Goal: Book appointment/travel/reservation

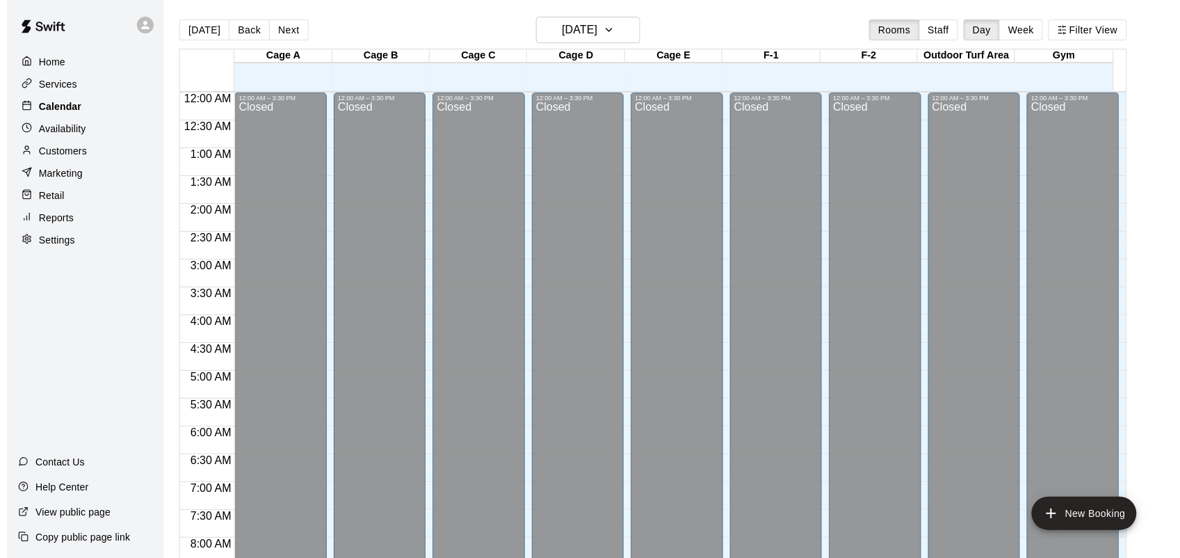
scroll to position [812, 0]
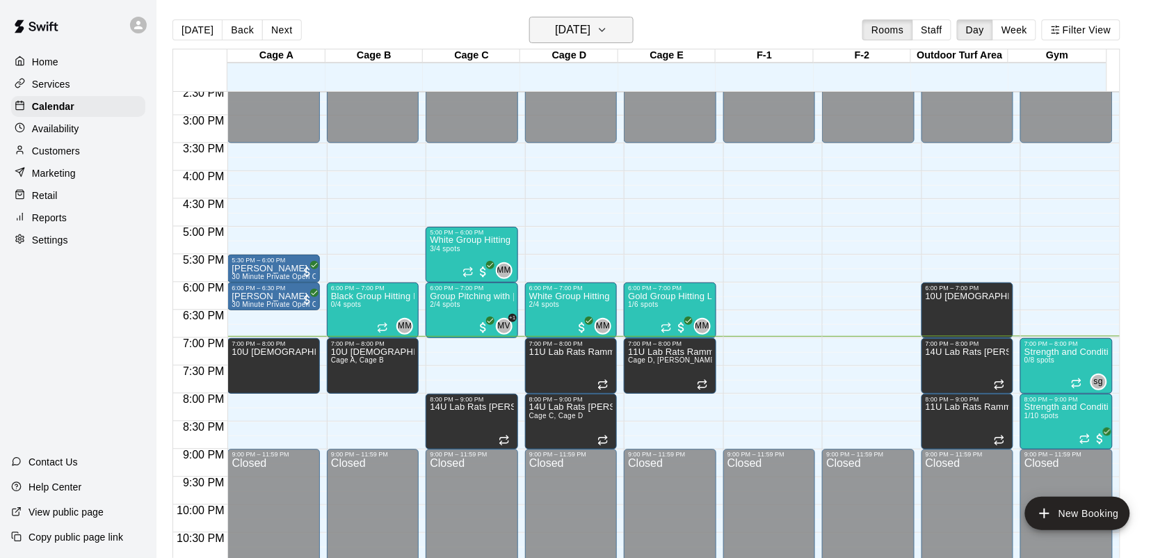
click at [567, 36] on h6 "[DATE]" at bounding box center [572, 29] width 35 height 19
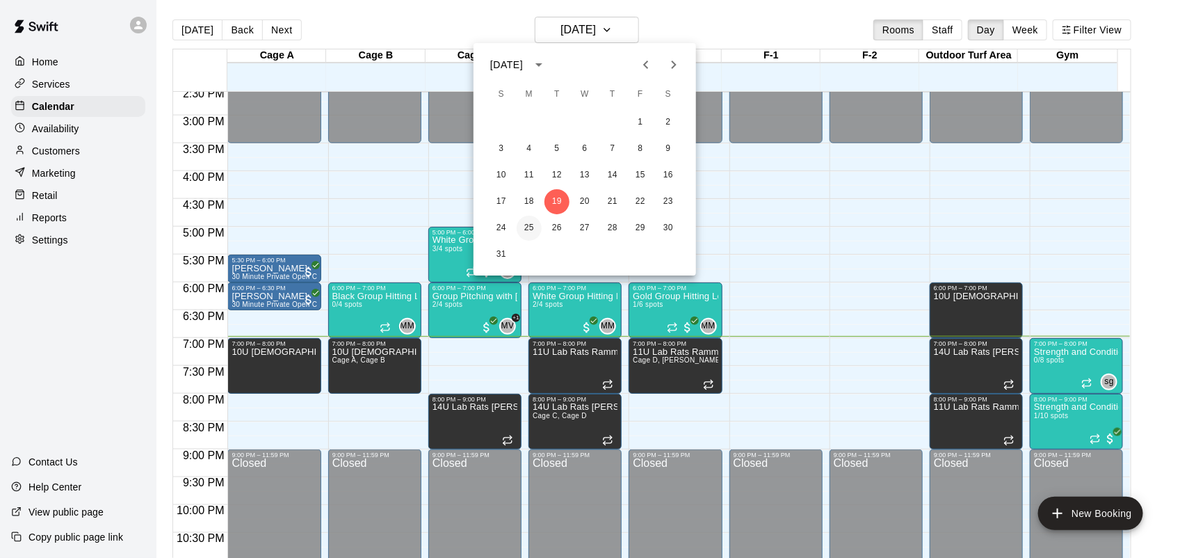
click at [533, 234] on button "25" at bounding box center [529, 228] width 25 height 25
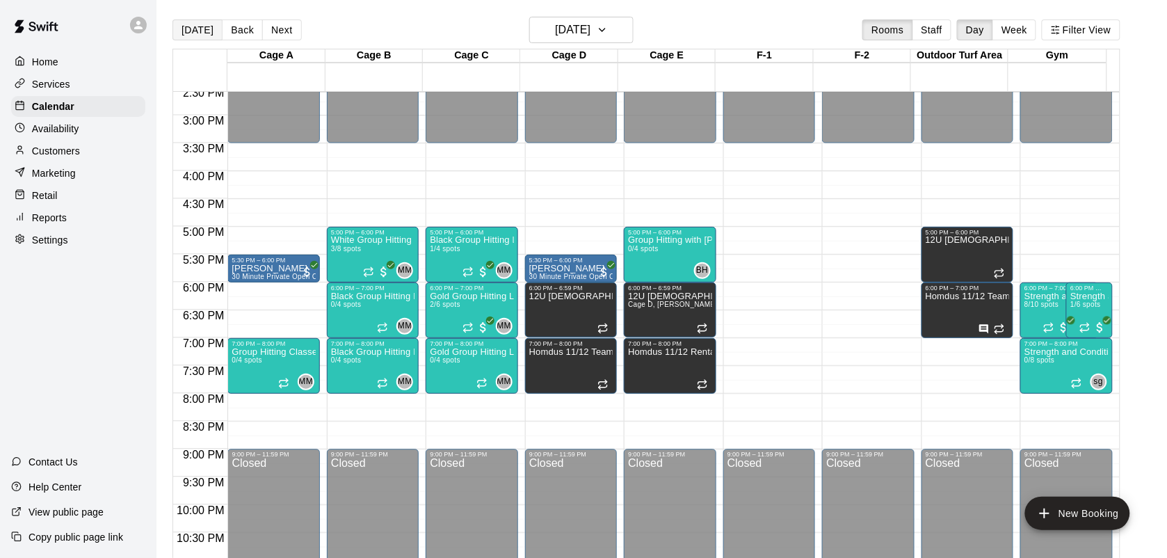
click at [193, 32] on button "[DATE]" at bounding box center [197, 29] width 50 height 21
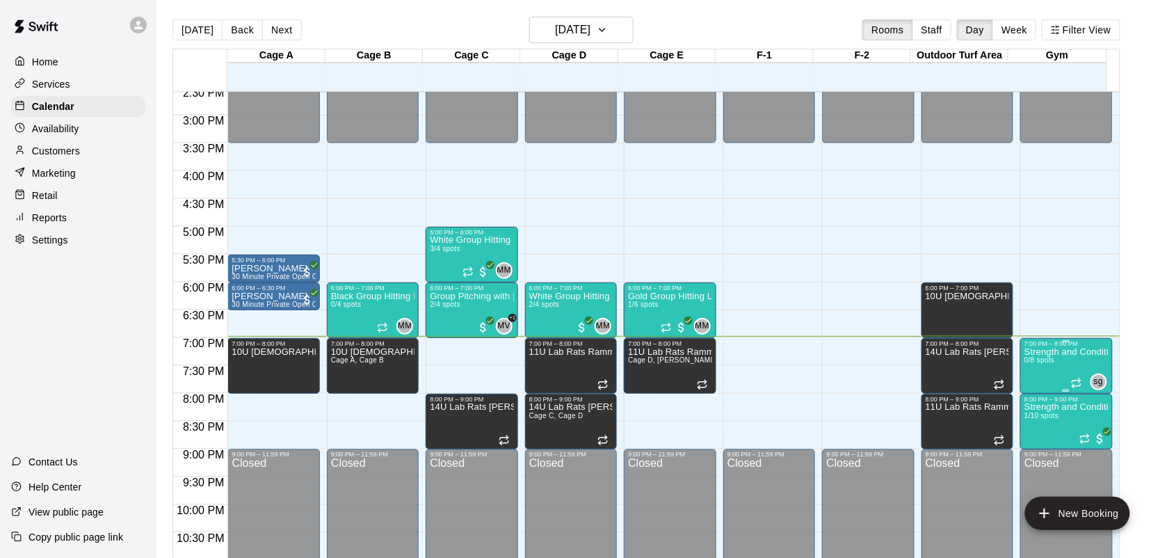
click at [1045, 364] on span "0/8 spots" at bounding box center [1039, 360] width 31 height 8
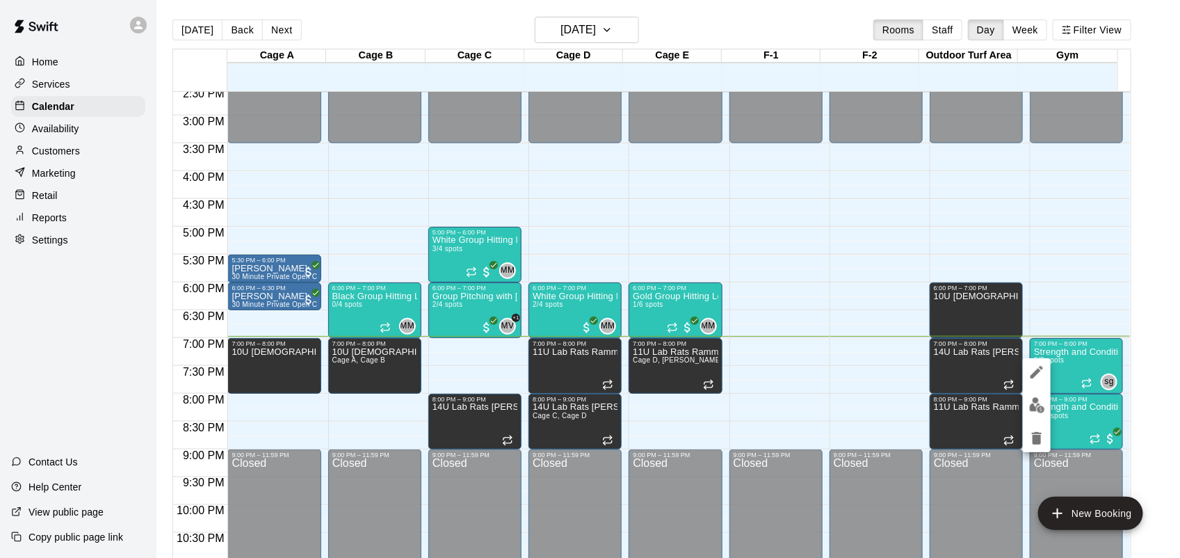
click at [1036, 401] on img "edit" at bounding box center [1037, 405] width 16 height 16
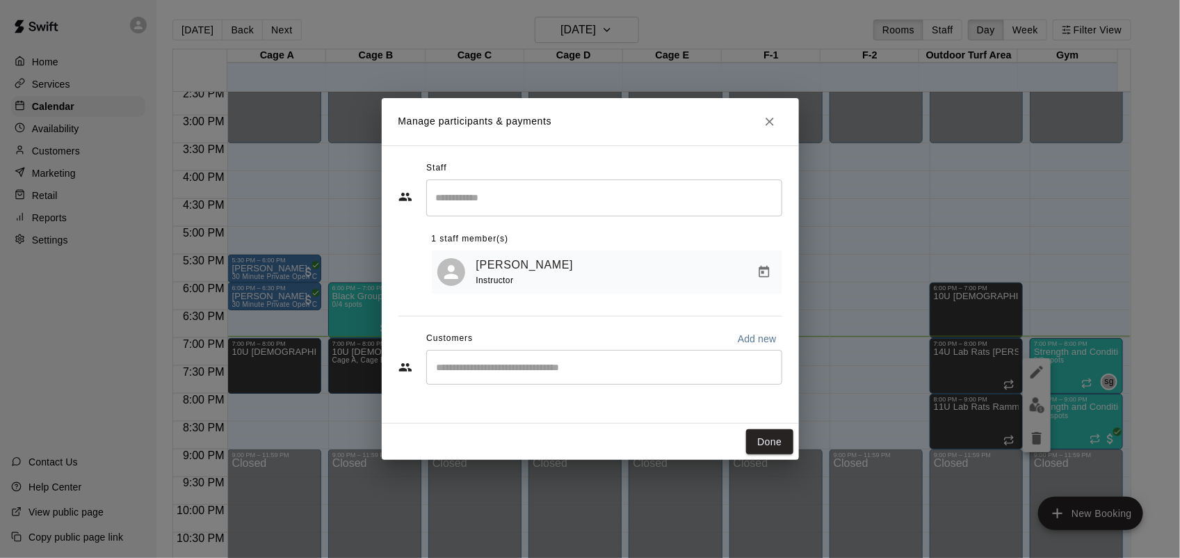
click at [766, 113] on button "Close" at bounding box center [769, 121] width 25 height 25
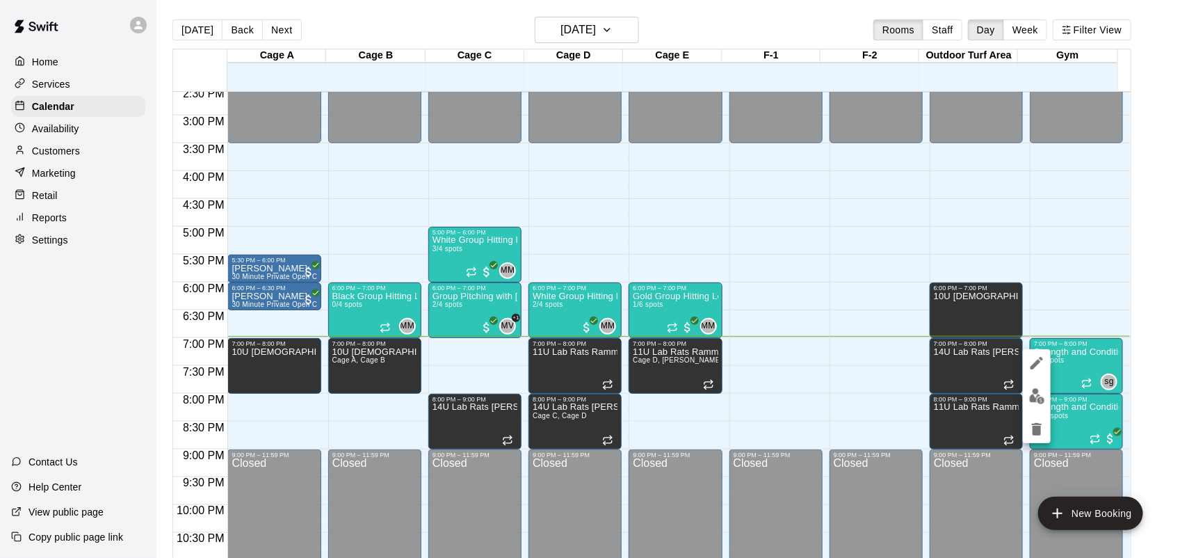
click at [1037, 362] on icon "edit" at bounding box center [1037, 363] width 13 height 13
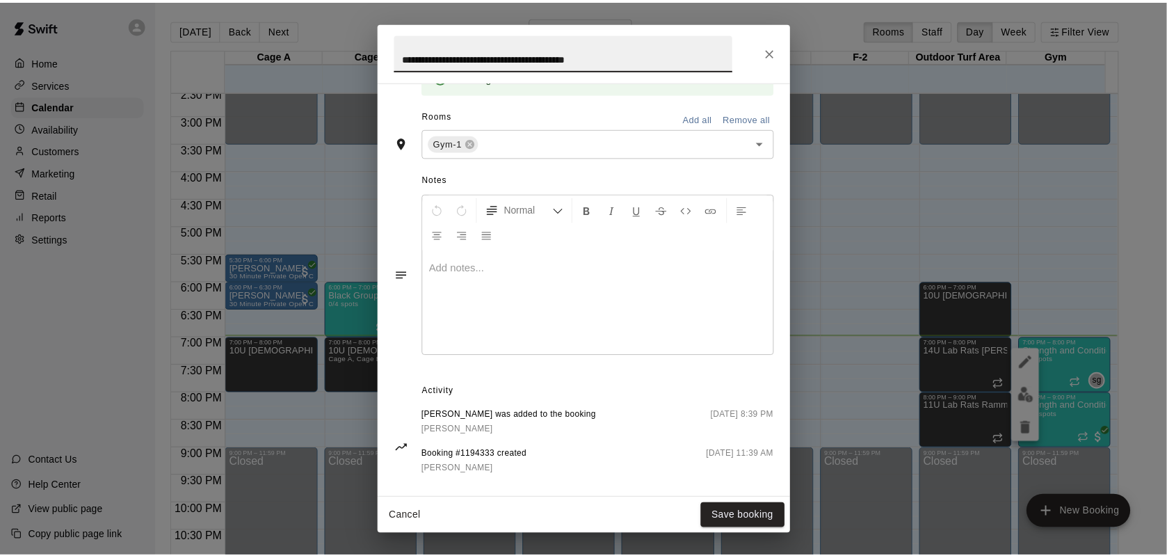
scroll to position [464, 0]
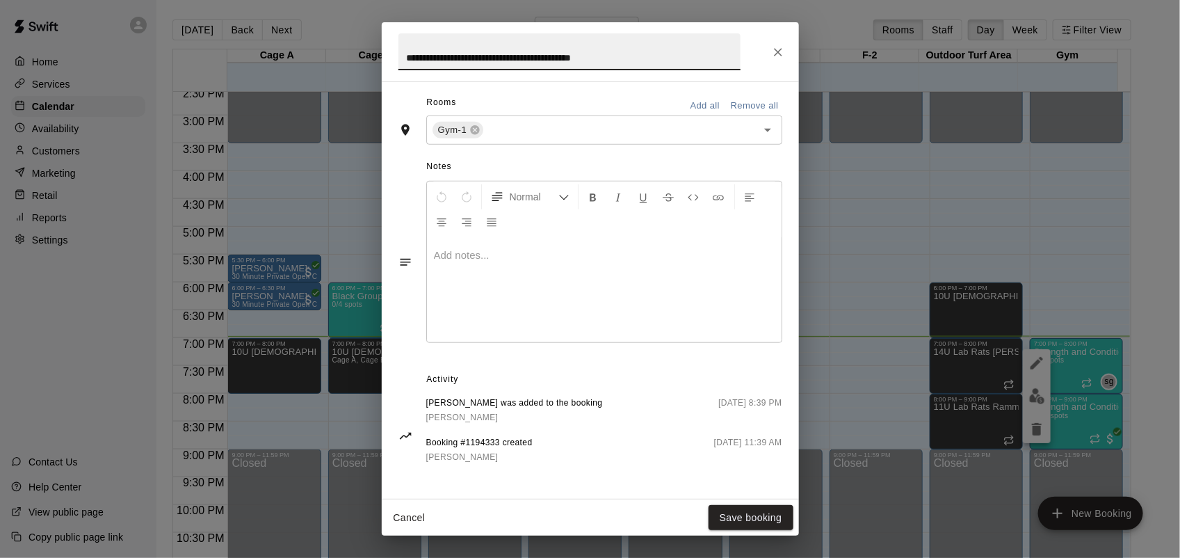
click at [779, 467] on div "**********" at bounding box center [590, 289] width 417 height 417
click at [743, 529] on button "Save booking" at bounding box center [751, 518] width 85 height 26
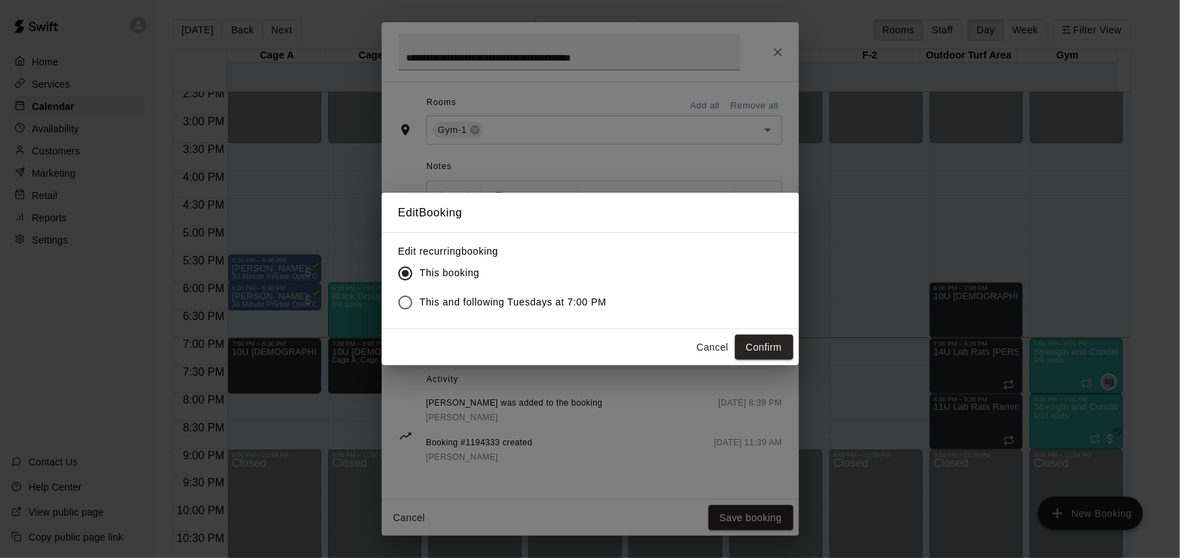
click at [707, 345] on button "Cancel" at bounding box center [713, 347] width 45 height 26
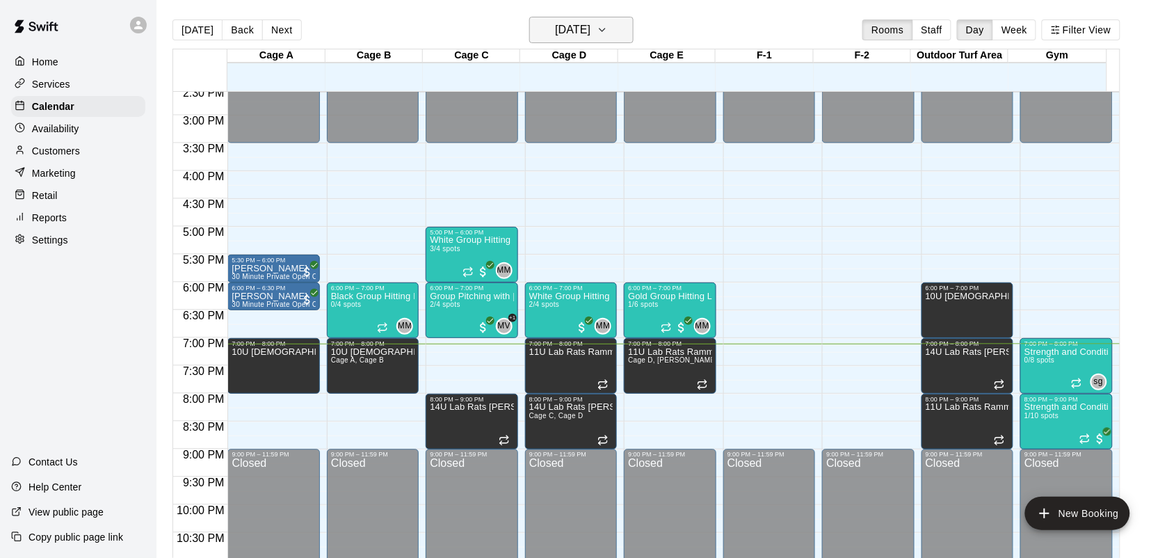
click at [565, 22] on h6 "[DATE]" at bounding box center [572, 29] width 35 height 19
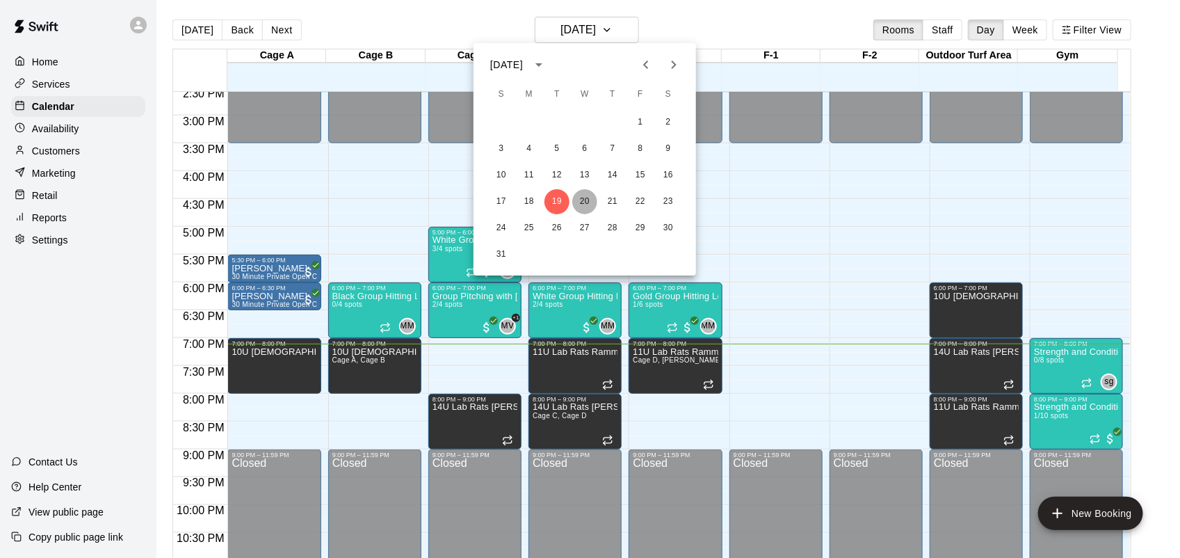
click at [590, 192] on button "20" at bounding box center [584, 201] width 25 height 25
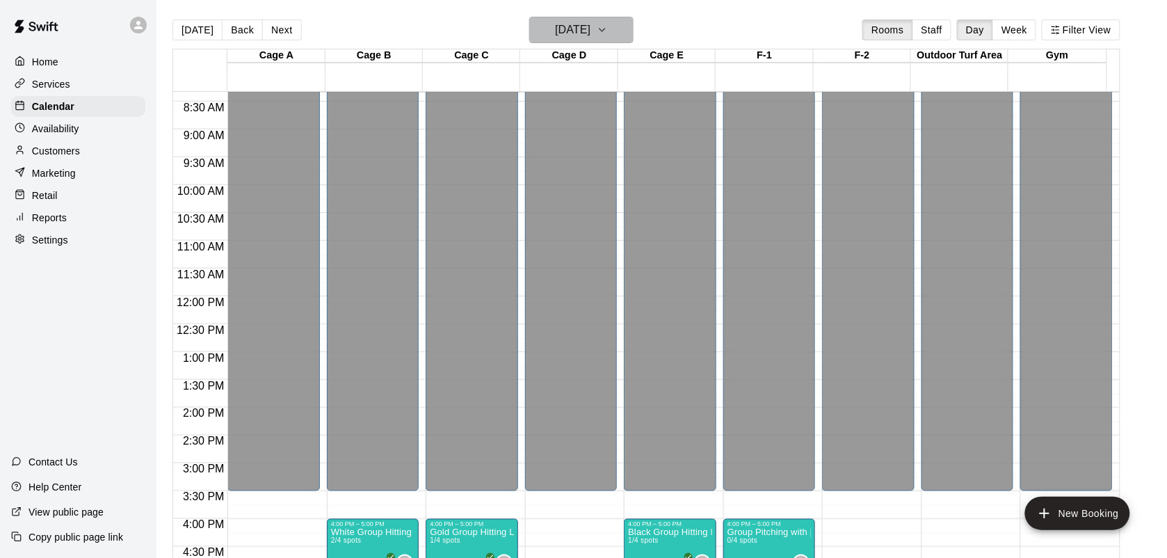
click at [590, 28] on h6 "[DATE]" at bounding box center [572, 29] width 35 height 19
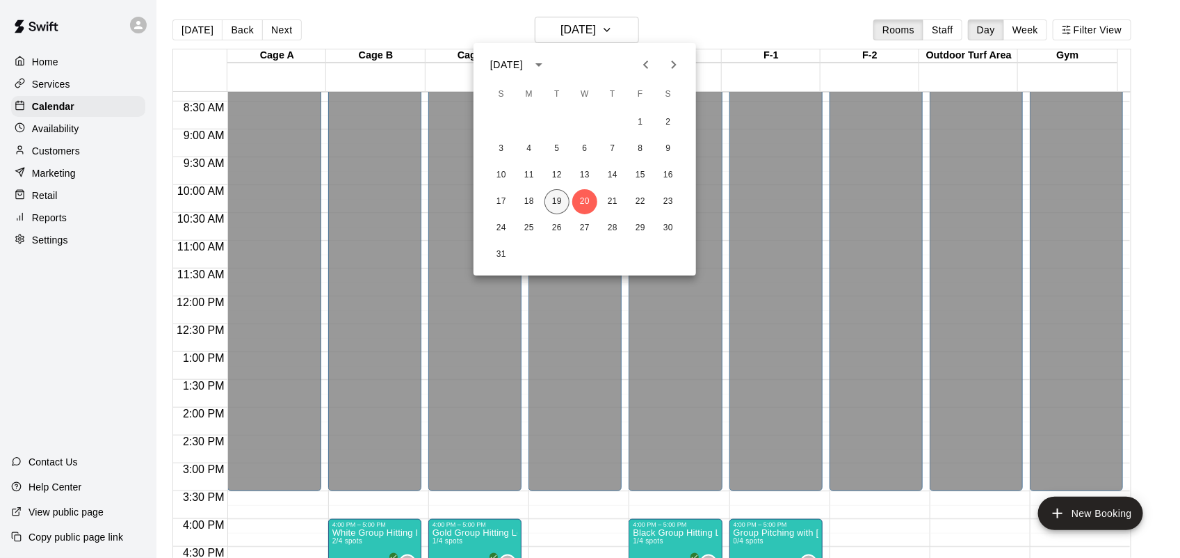
click at [554, 196] on button "19" at bounding box center [557, 201] width 25 height 25
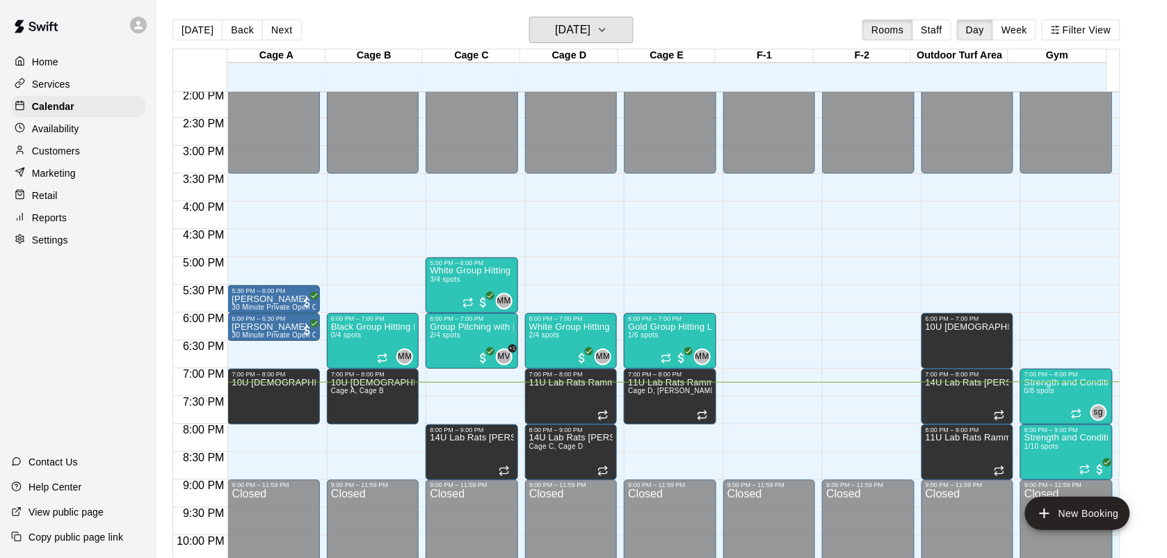
scroll to position [812, 0]
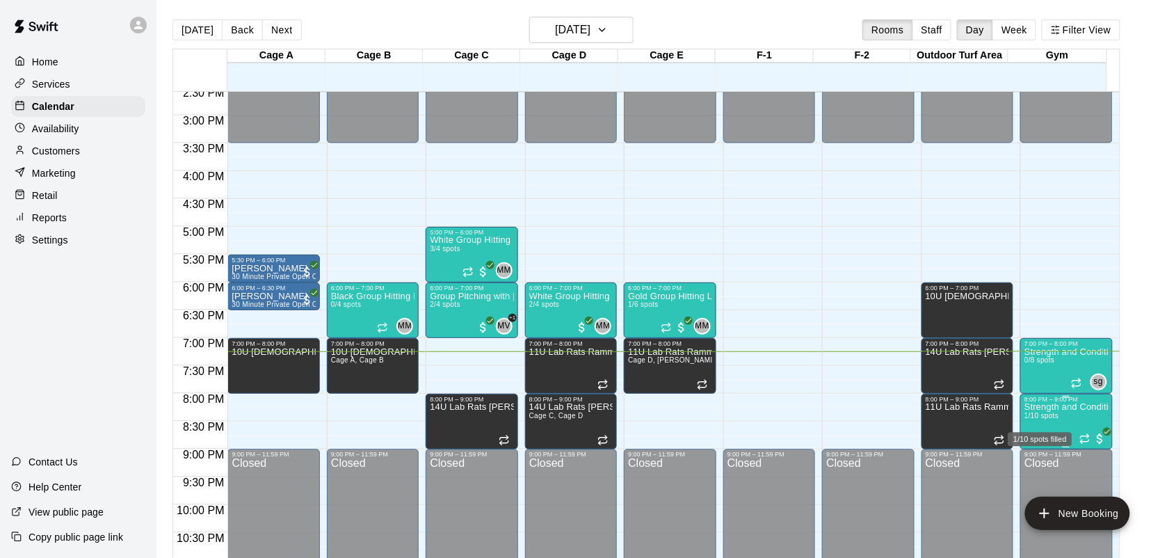
click at [1051, 416] on span "1/10 spots" at bounding box center [1041, 416] width 34 height 8
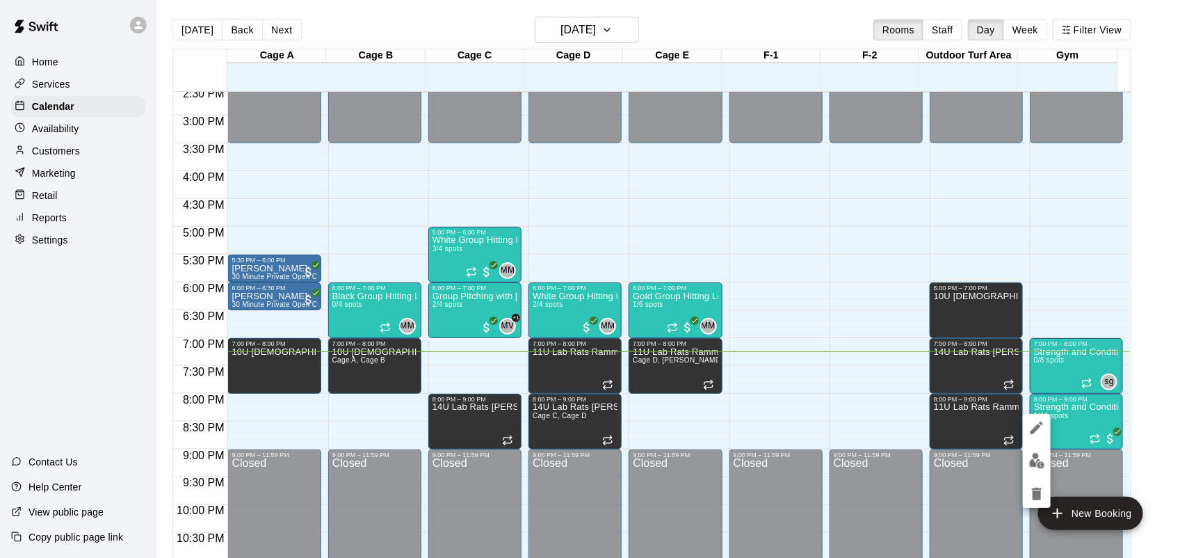
click at [1024, 451] on div at bounding box center [1037, 461] width 28 height 94
click at [1035, 454] on img "edit" at bounding box center [1037, 461] width 16 height 16
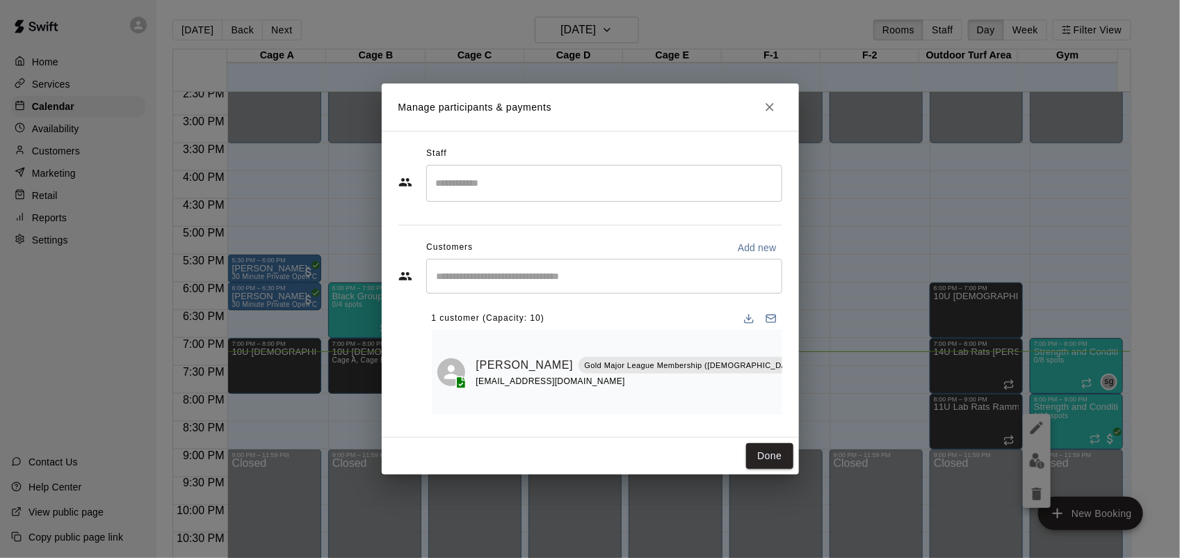
click at [761, 115] on h2 "Manage participants & payments" at bounding box center [590, 106] width 417 height 47
click at [771, 118] on button "Close" at bounding box center [769, 107] width 25 height 25
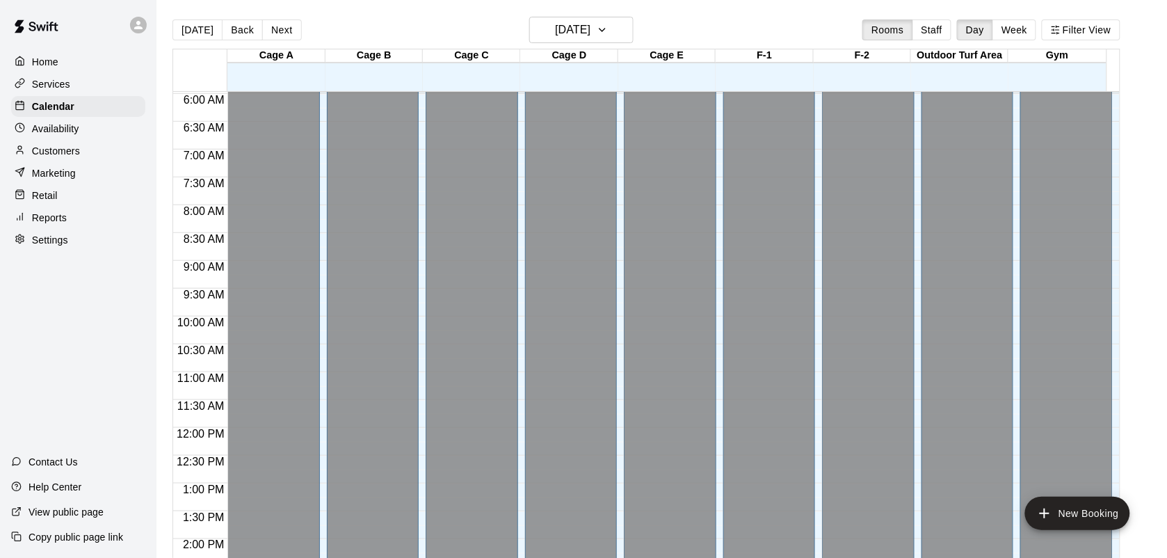
scroll to position [854, 0]
